Goal: Task Accomplishment & Management: Manage account settings

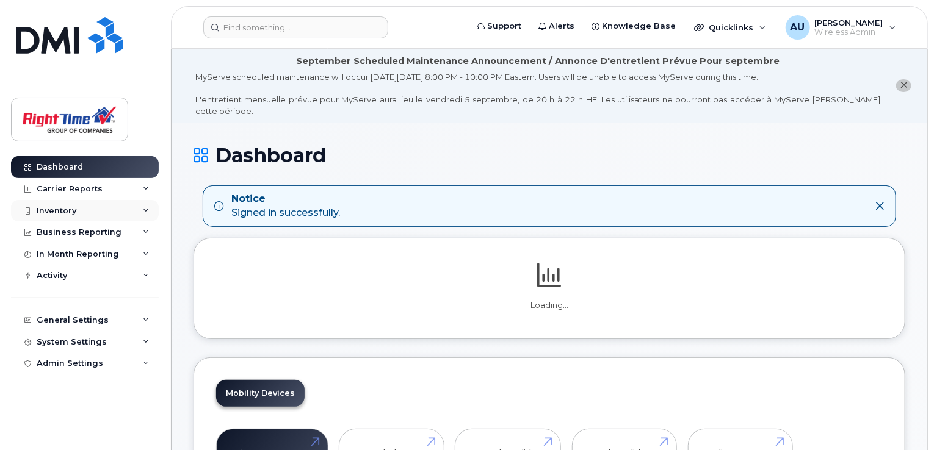
click at [143, 209] on icon at bounding box center [146, 211] width 6 height 6
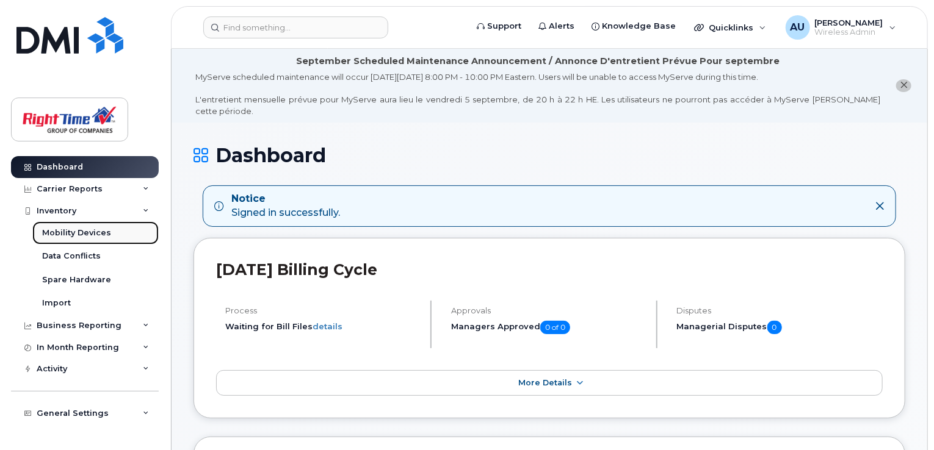
click at [81, 232] on div "Mobility Devices" at bounding box center [76, 233] width 69 height 11
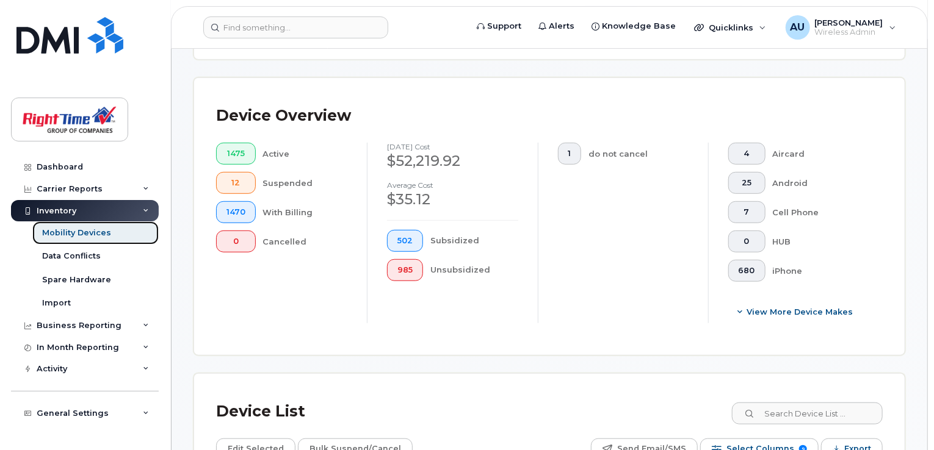
scroll to position [488, 0]
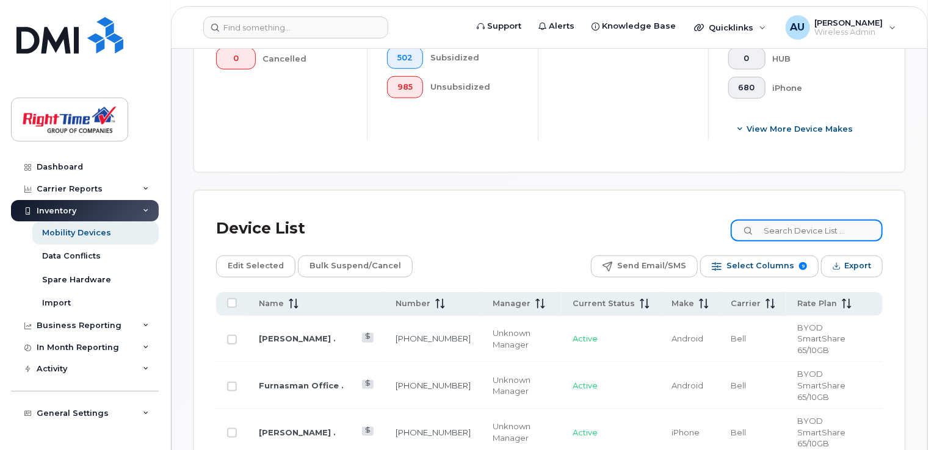
click at [802, 224] on input at bounding box center [807, 231] width 152 height 22
paste input "iPhone-PTYJ79MK7D"
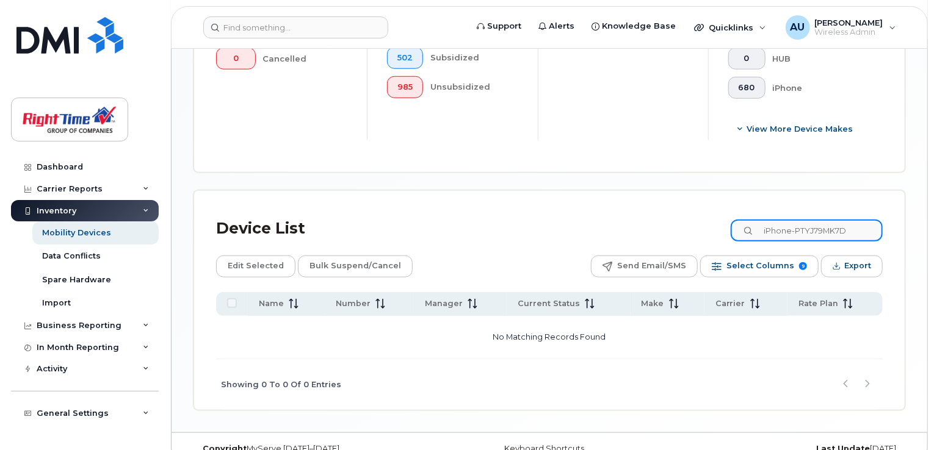
drag, startPoint x: 861, startPoint y: 227, endPoint x: 749, endPoint y: 226, distance: 111.7
click at [749, 226] on input "iPhone-PTYJ79MK7D" at bounding box center [807, 231] width 152 height 22
paste input "+14166775181"
click at [774, 232] on input "+14166775181" at bounding box center [807, 231] width 152 height 22
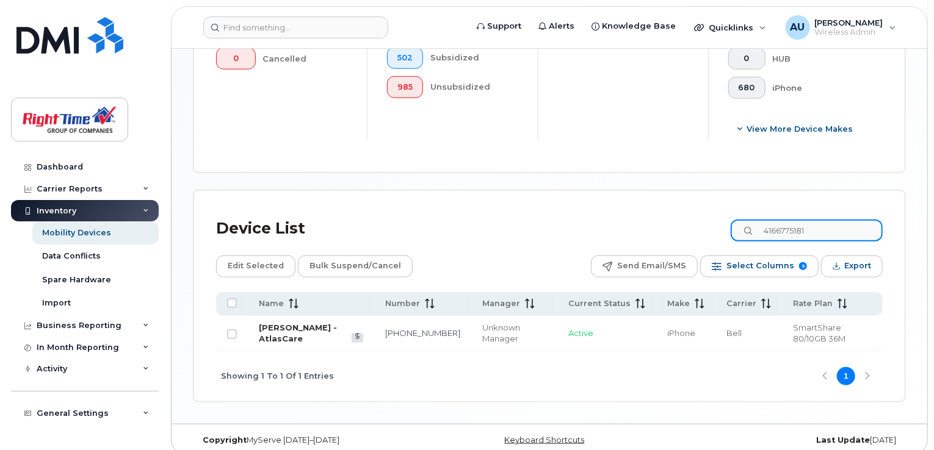
type input "4166775181"
click at [281, 329] on link "[PERSON_NAME] - AtlasCare" at bounding box center [298, 333] width 78 height 21
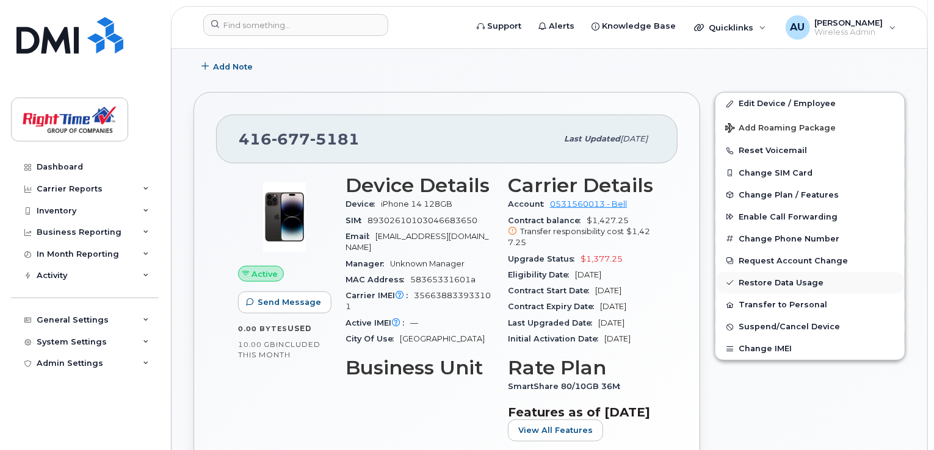
scroll to position [366, 0]
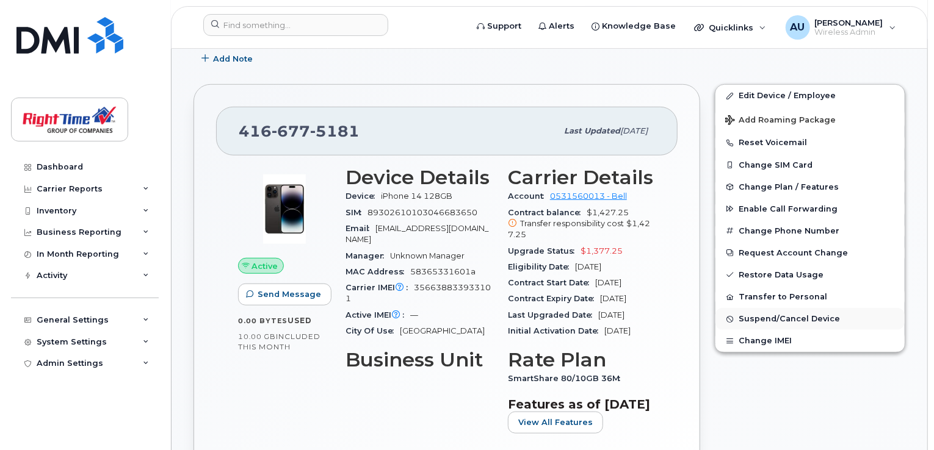
click at [798, 315] on span "Suspend/Cancel Device" at bounding box center [788, 319] width 101 height 9
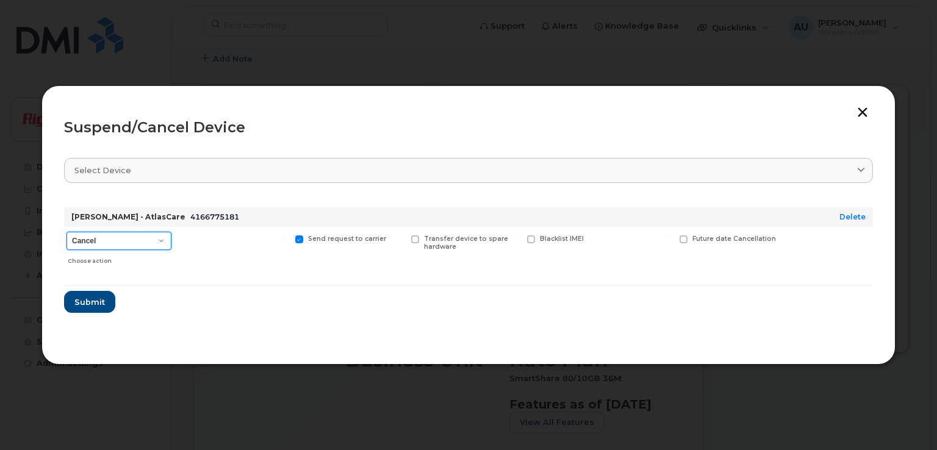
click at [164, 237] on select "Cancel Suspend - Extend Suspension Suspend - Reduced Rate Suspend - Full Rate S…" at bounding box center [119, 241] width 105 height 18
select select "[object Object]"
click at [67, 232] on select "Cancel Suspend - Extend Suspension Suspend - Reduced Rate Suspend - Full Rate S…" at bounding box center [119, 241] width 105 height 18
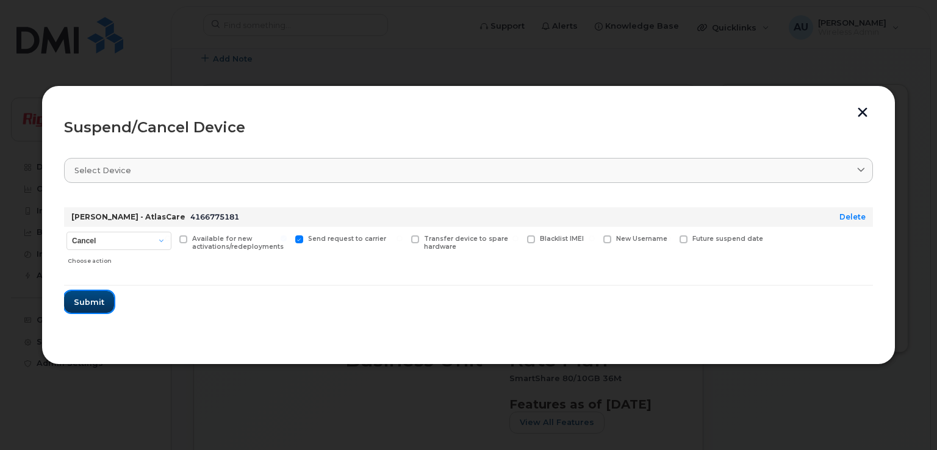
click at [93, 303] on span "Submit" at bounding box center [89, 303] width 31 height 12
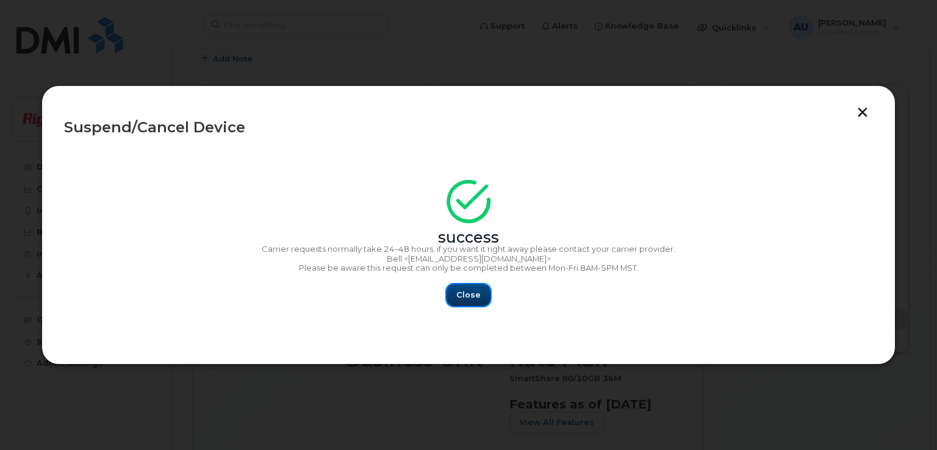
click at [476, 296] on span "Close" at bounding box center [469, 295] width 24 height 12
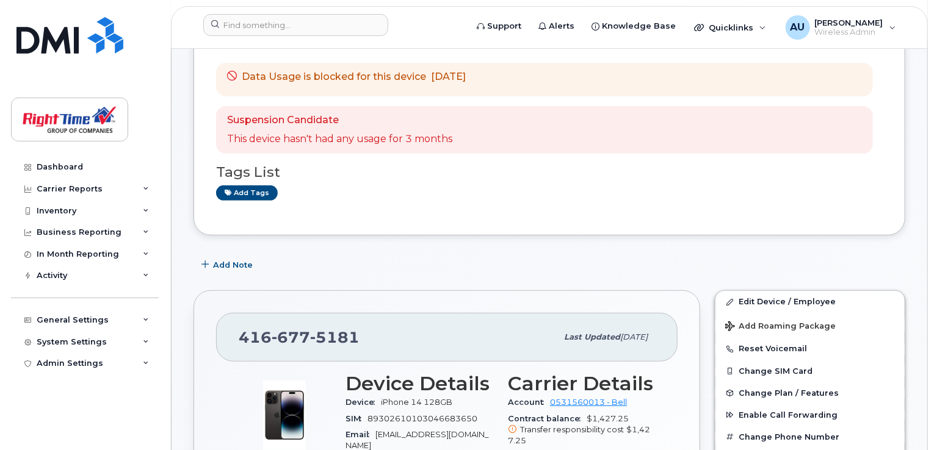
scroll to position [61, 0]
